Goal: Task Accomplishment & Management: Check status

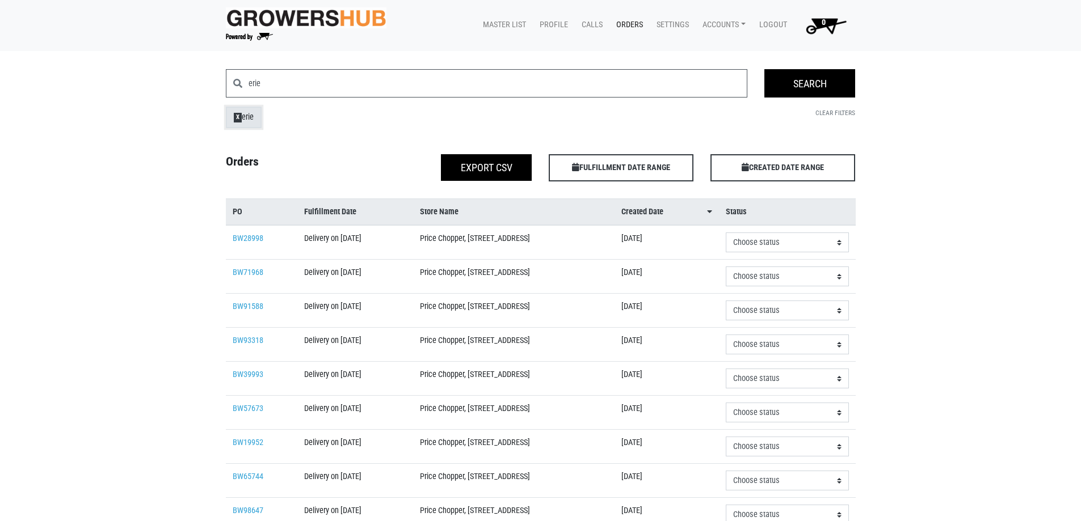
click at [241, 121] on link "X erie" at bounding box center [244, 118] width 36 height 22
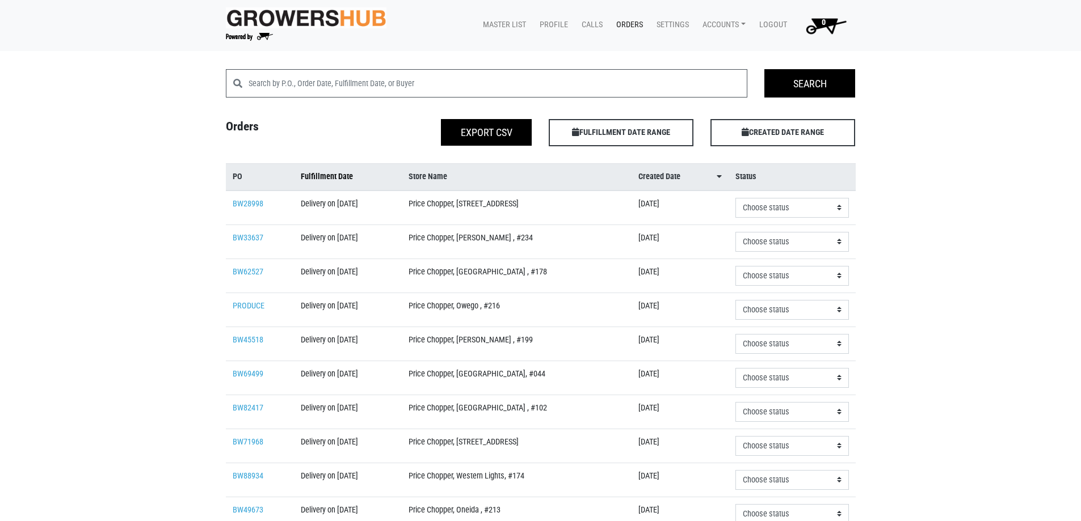
click at [332, 181] on span "Fulfillment Date" at bounding box center [327, 177] width 52 height 12
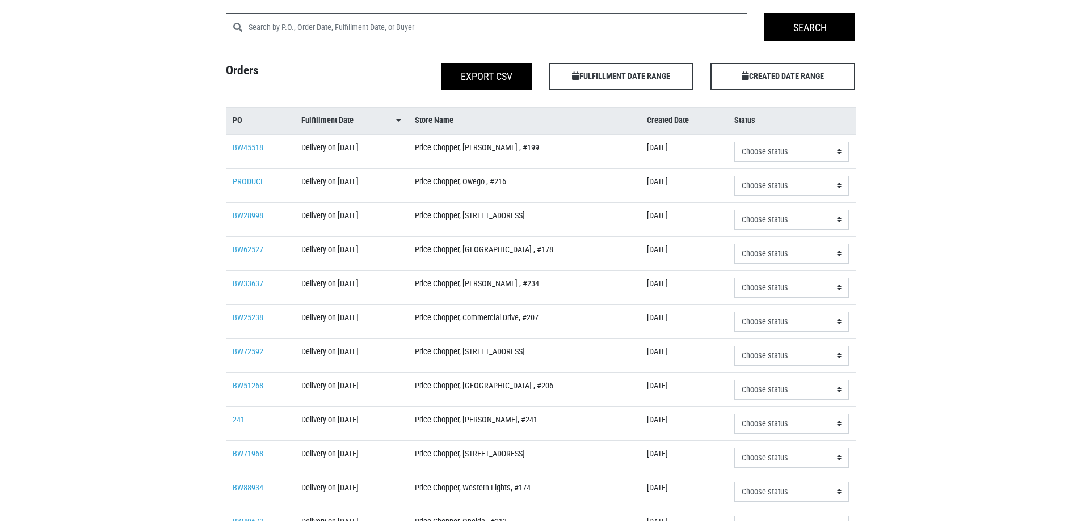
scroll to position [57, 0]
click at [297, 23] on input "search" at bounding box center [497, 26] width 499 height 28
type input "binghamton"
click input "Search" at bounding box center [0, 0] width 0 height 0
